Goal: Find specific page/section: Find specific page/section

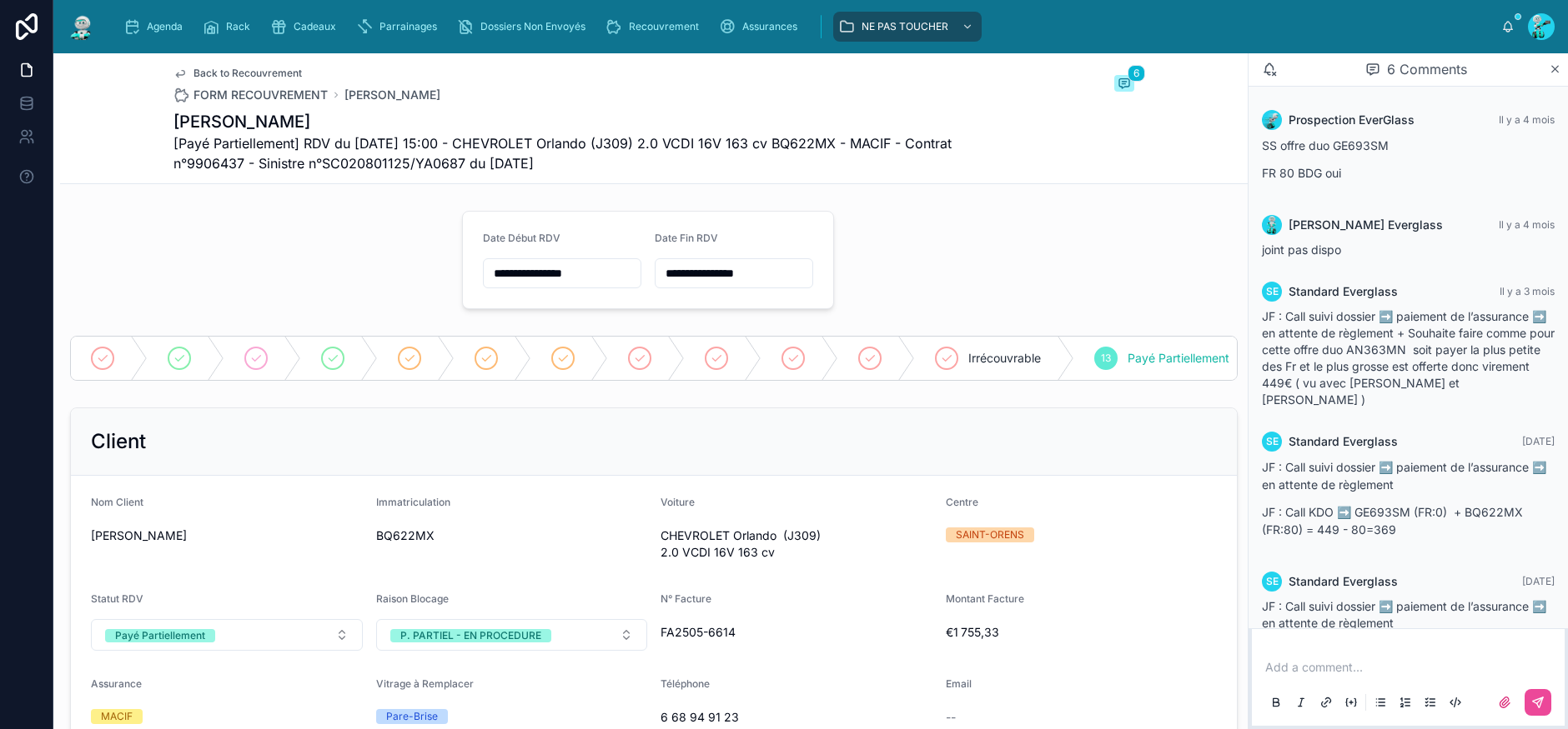
scroll to position [94, 0]
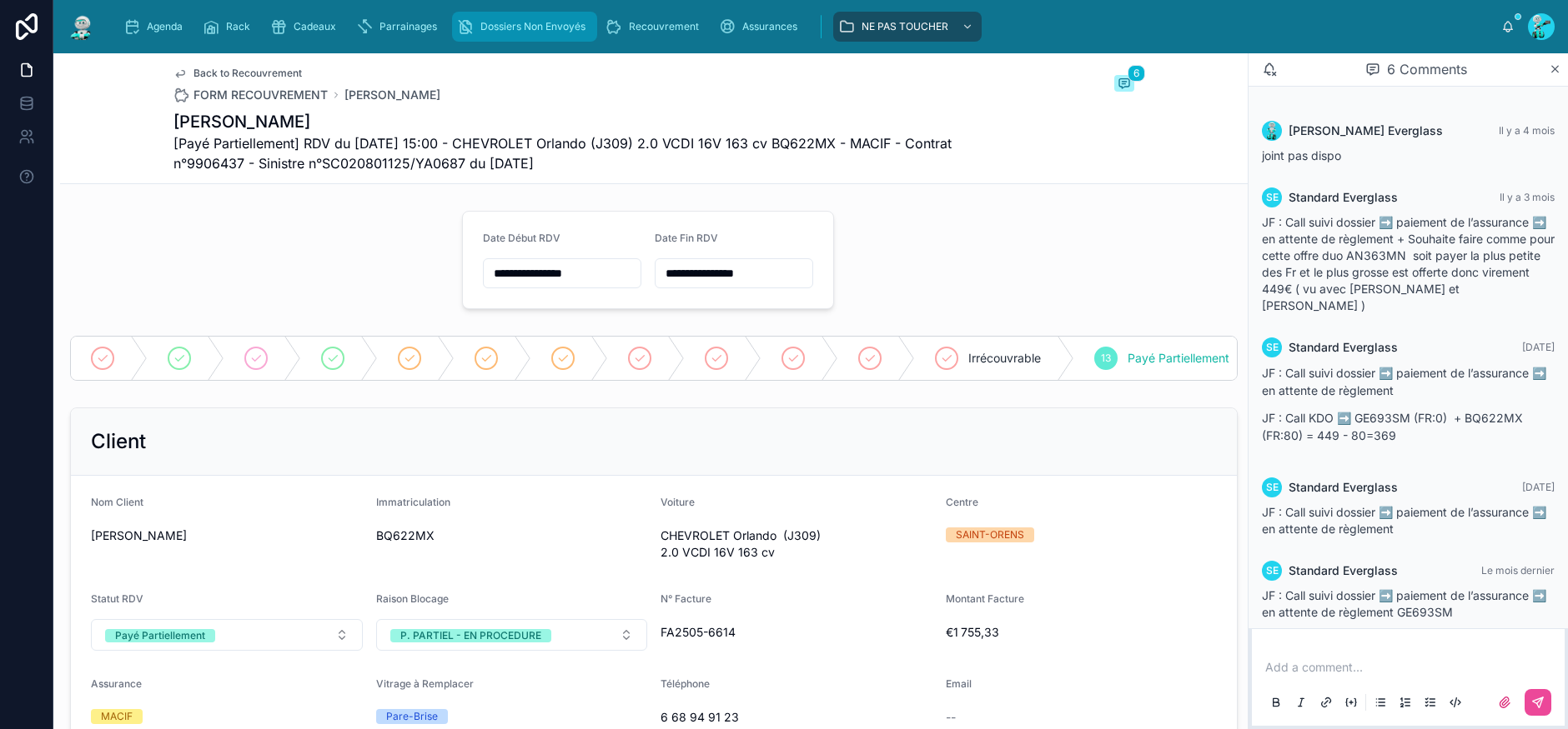
click at [551, 23] on span "Dossiers Non Envoyés" at bounding box center [533, 27] width 105 height 13
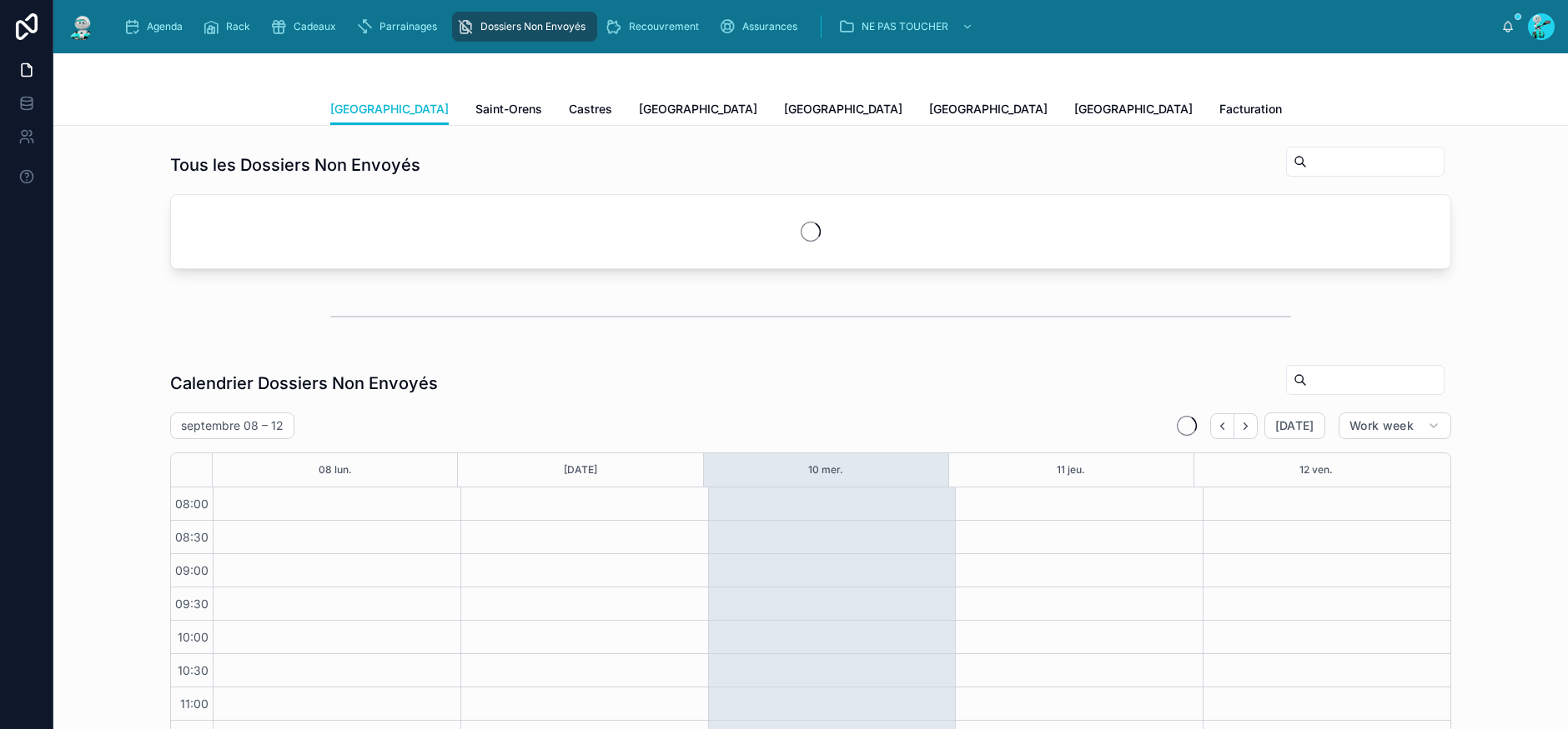
scroll to position [252, 0]
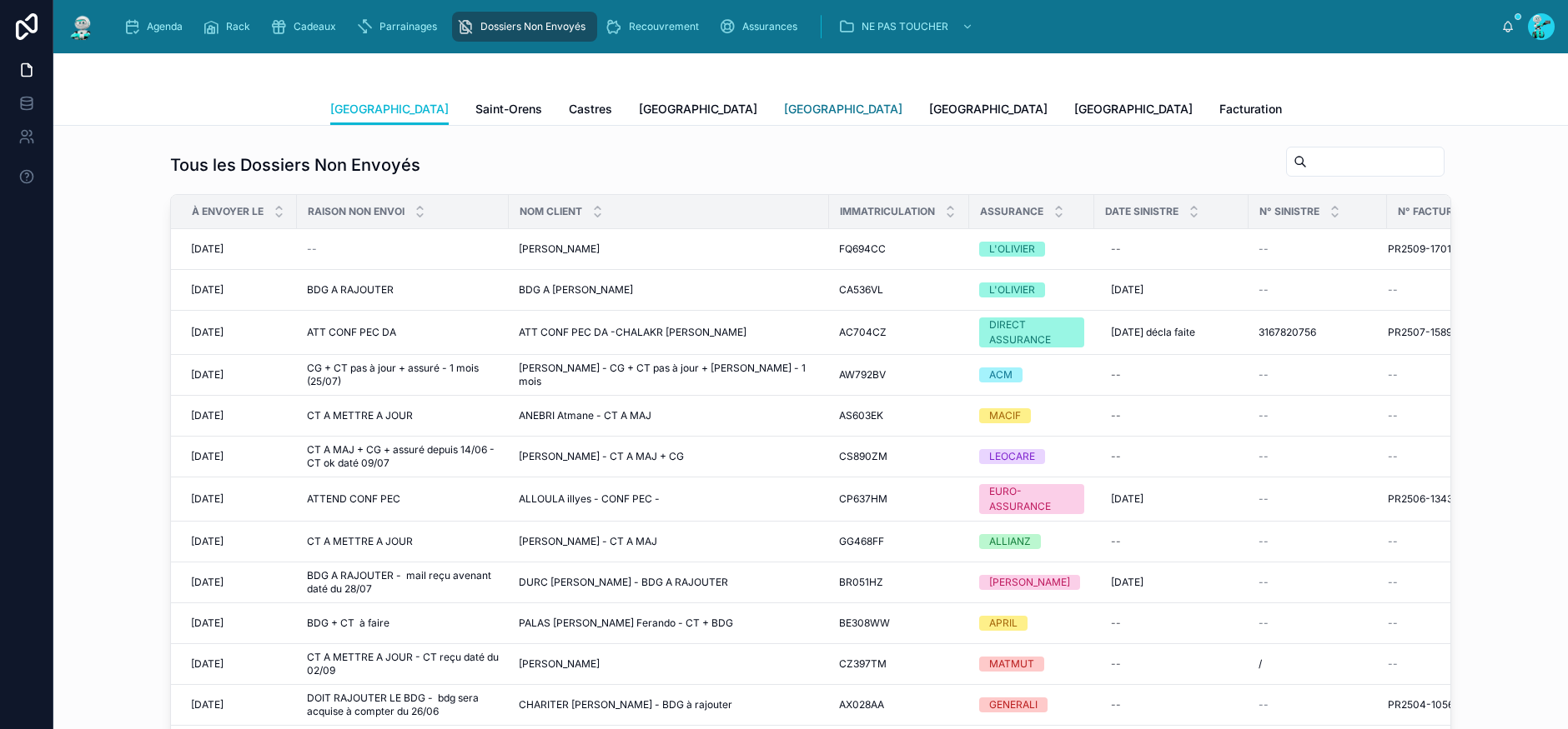
click at [784, 103] on span "[GEOGRAPHIC_DATA]" at bounding box center [842, 109] width 119 height 17
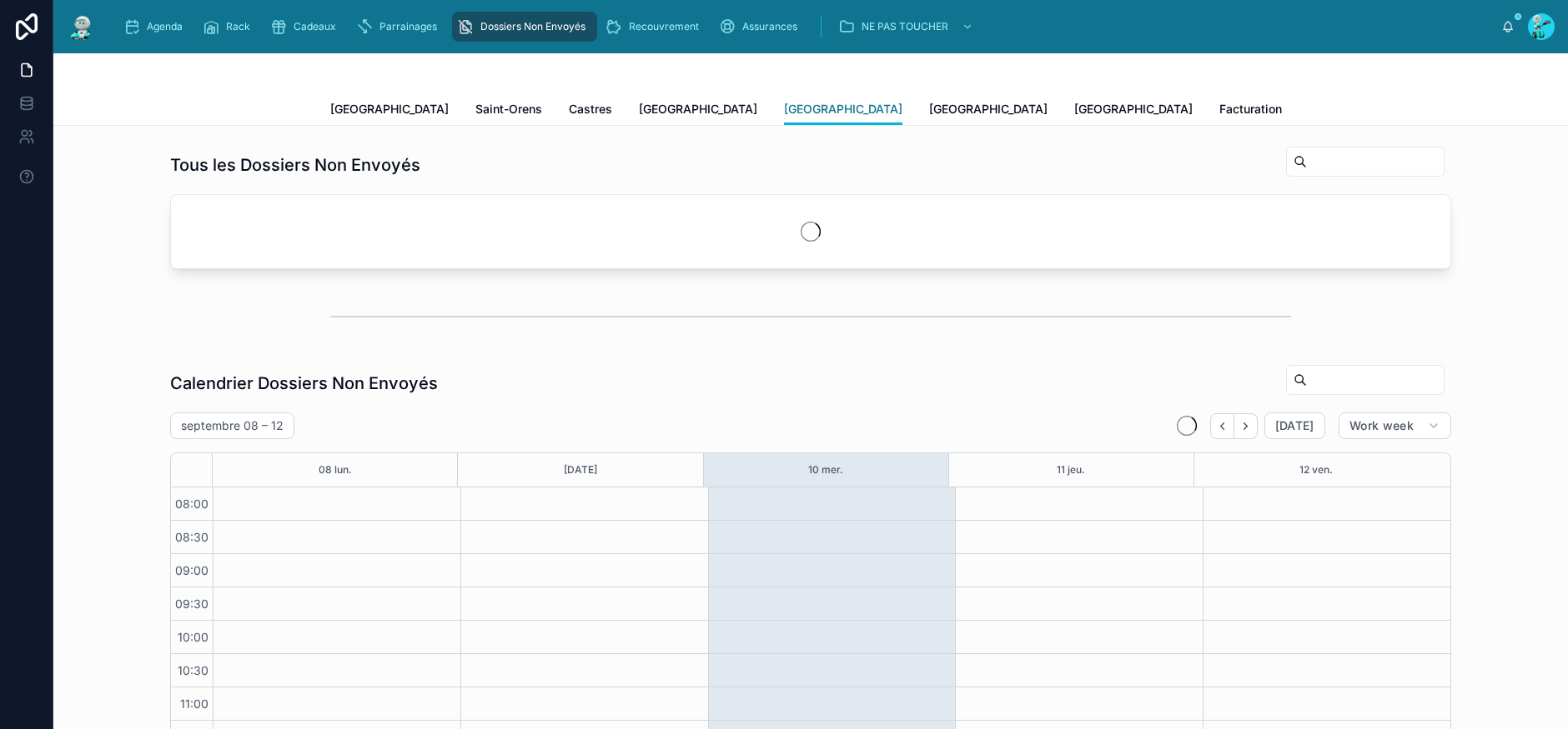
scroll to position [252, 0]
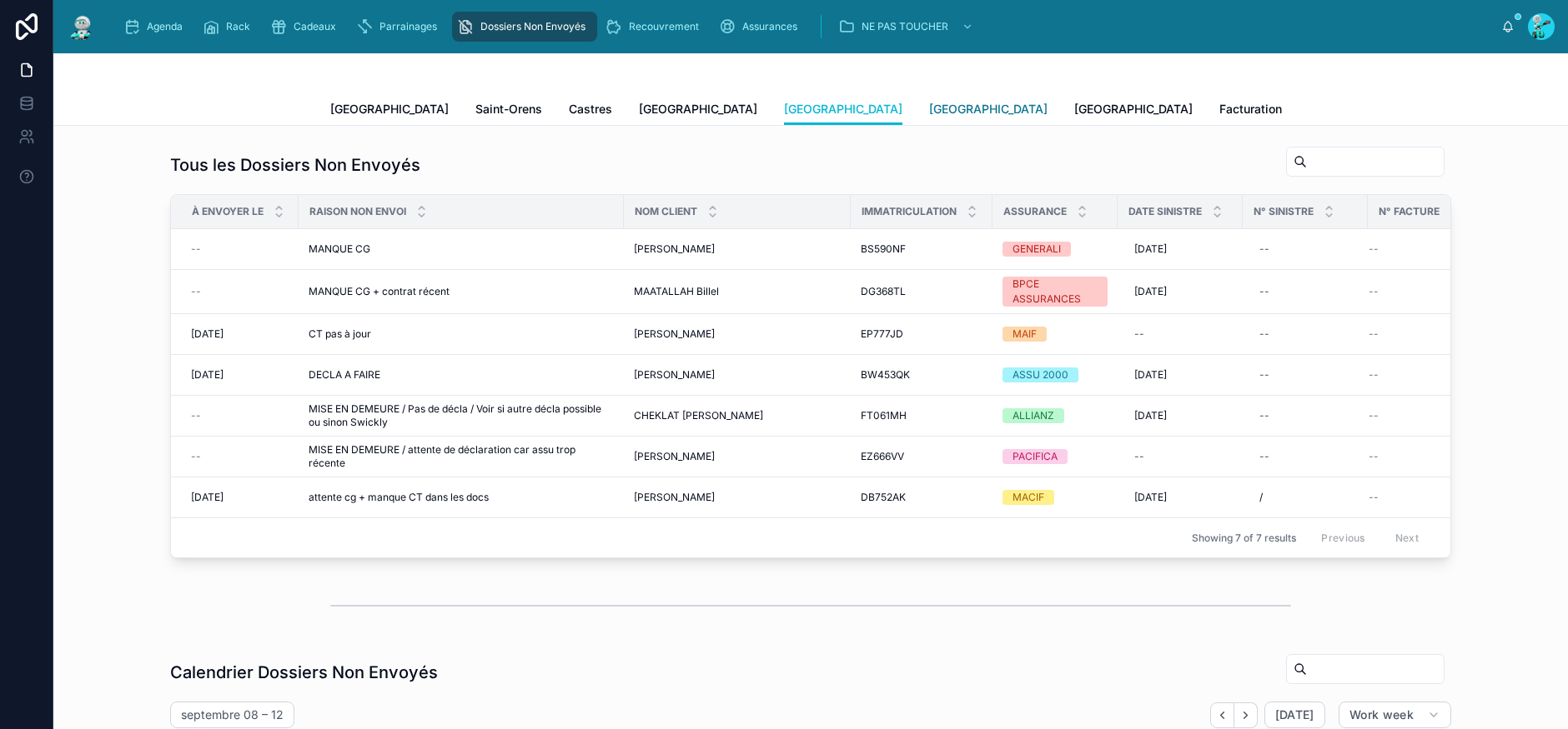
click at [929, 103] on span "[GEOGRAPHIC_DATA]" at bounding box center [988, 109] width 119 height 17
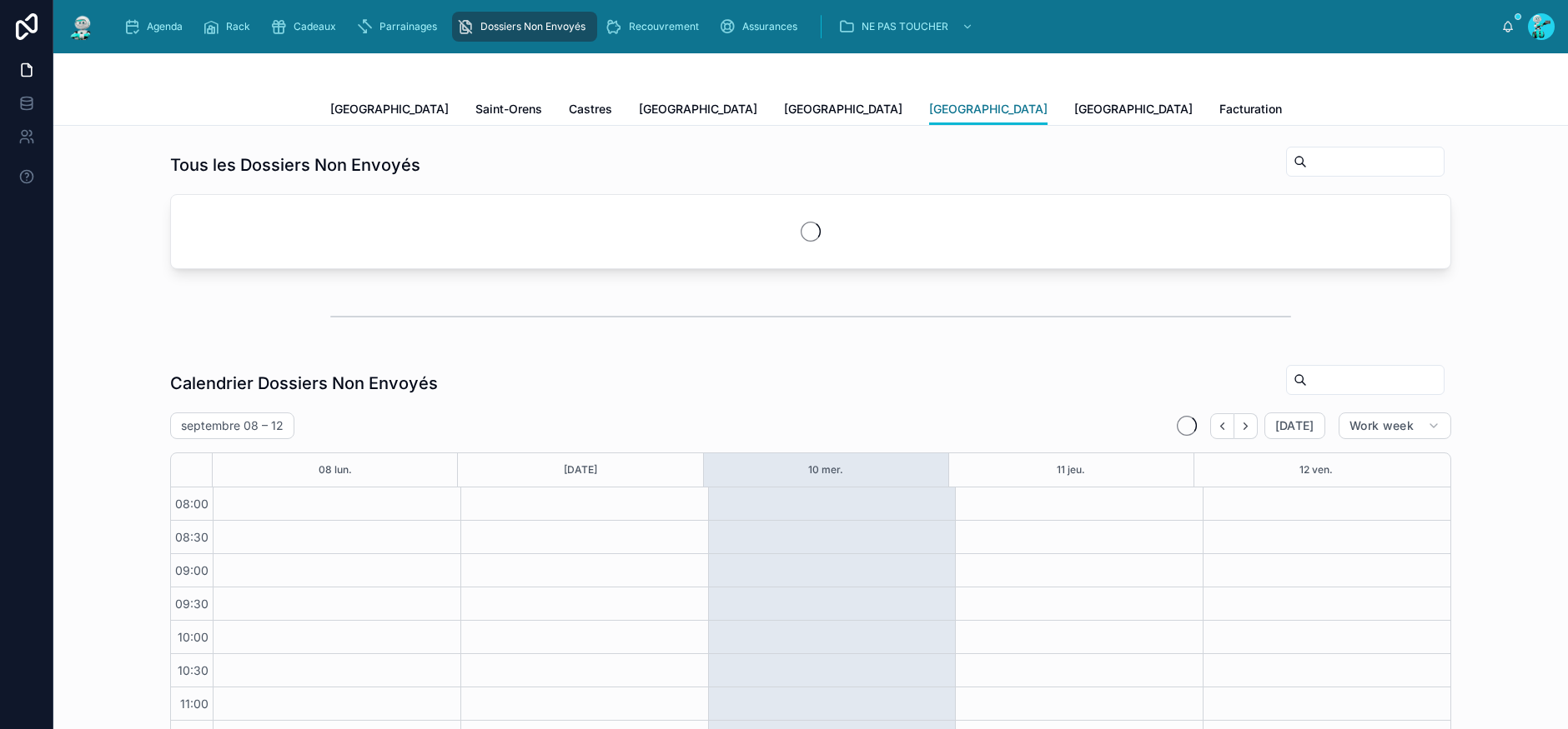
scroll to position [252, 0]
